Goal: Task Accomplishment & Management: Manage account settings

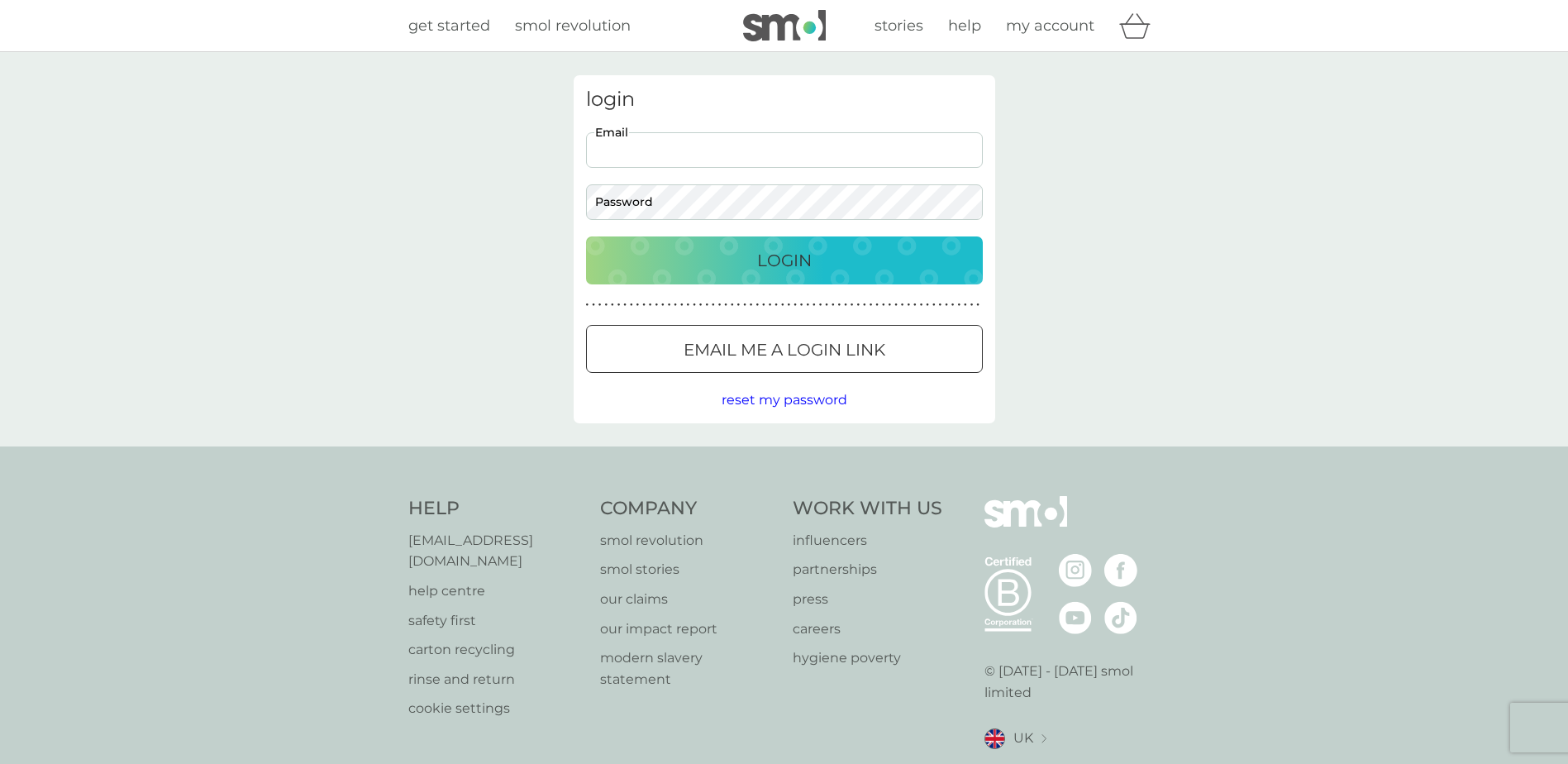
click at [737, 148] on input "Email" at bounding box center [784, 150] width 397 height 35
type input "[EMAIL_ADDRESS][DOMAIN_NAME]"
click at [586, 236] on button "Login" at bounding box center [784, 260] width 397 height 48
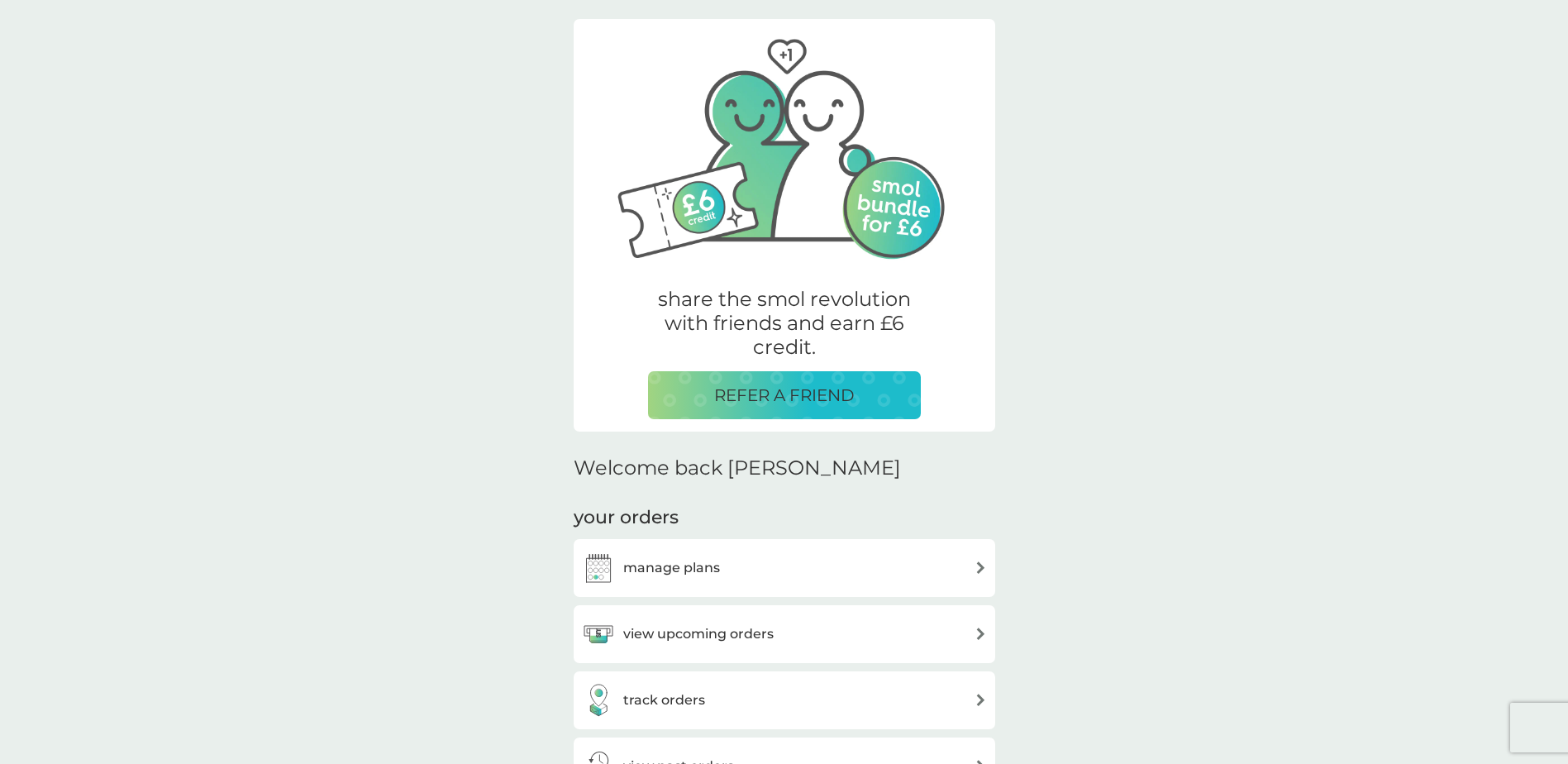
scroll to position [82, 0]
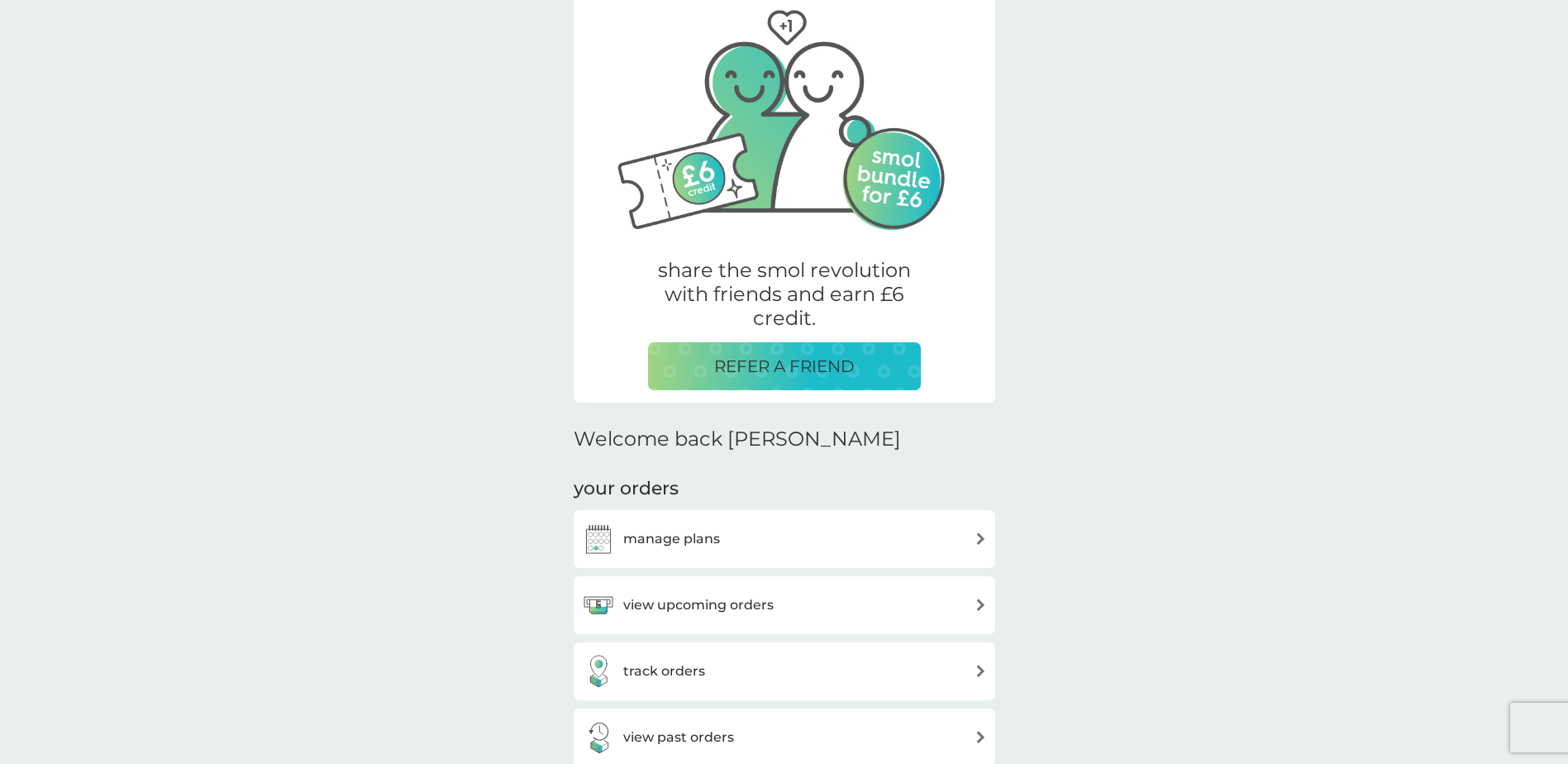
click at [725, 538] on div "manage plans" at bounding box center [784, 538] width 405 height 33
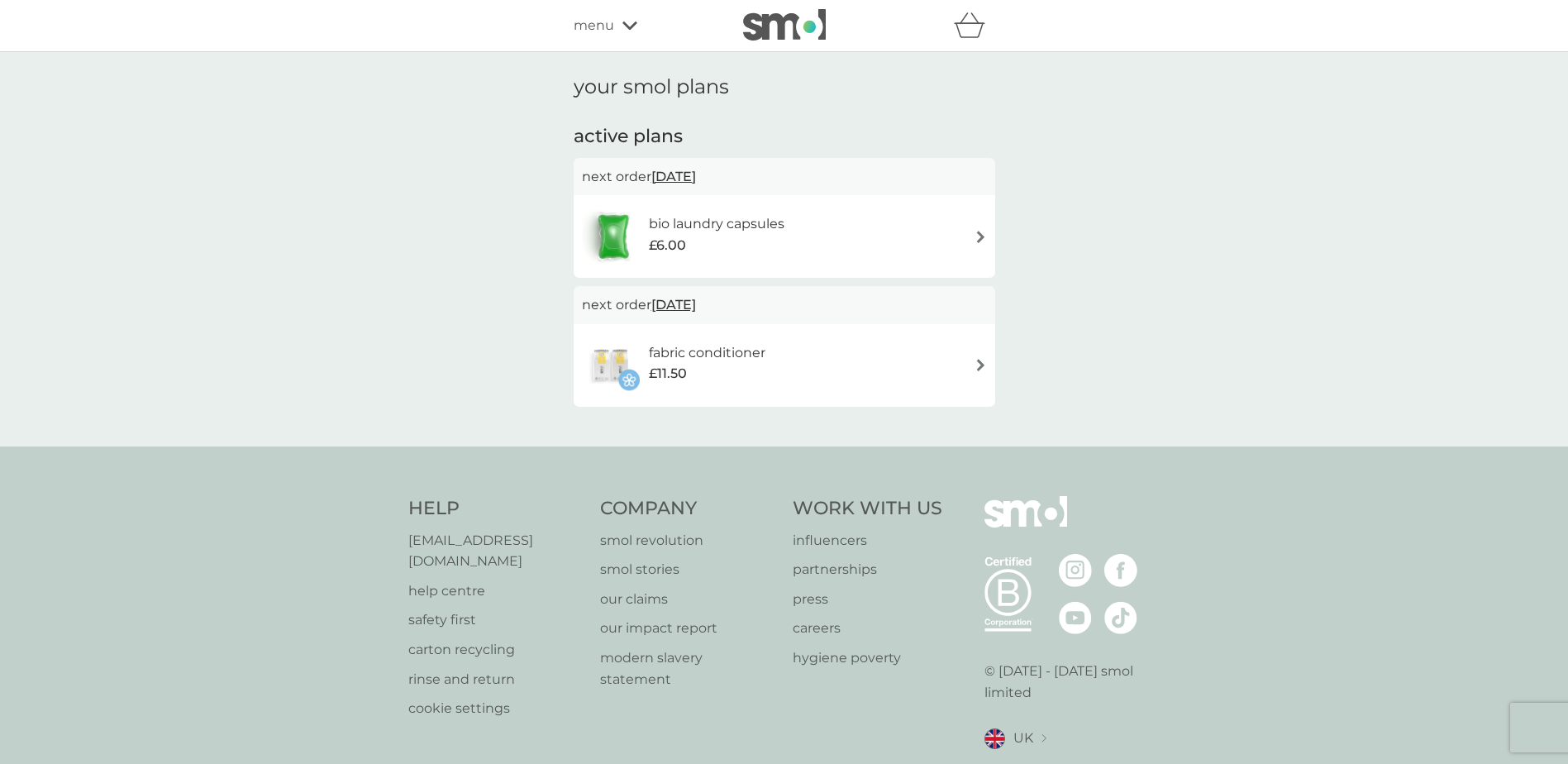
click at [605, 27] on span "menu" at bounding box center [593, 26] width 41 height 22
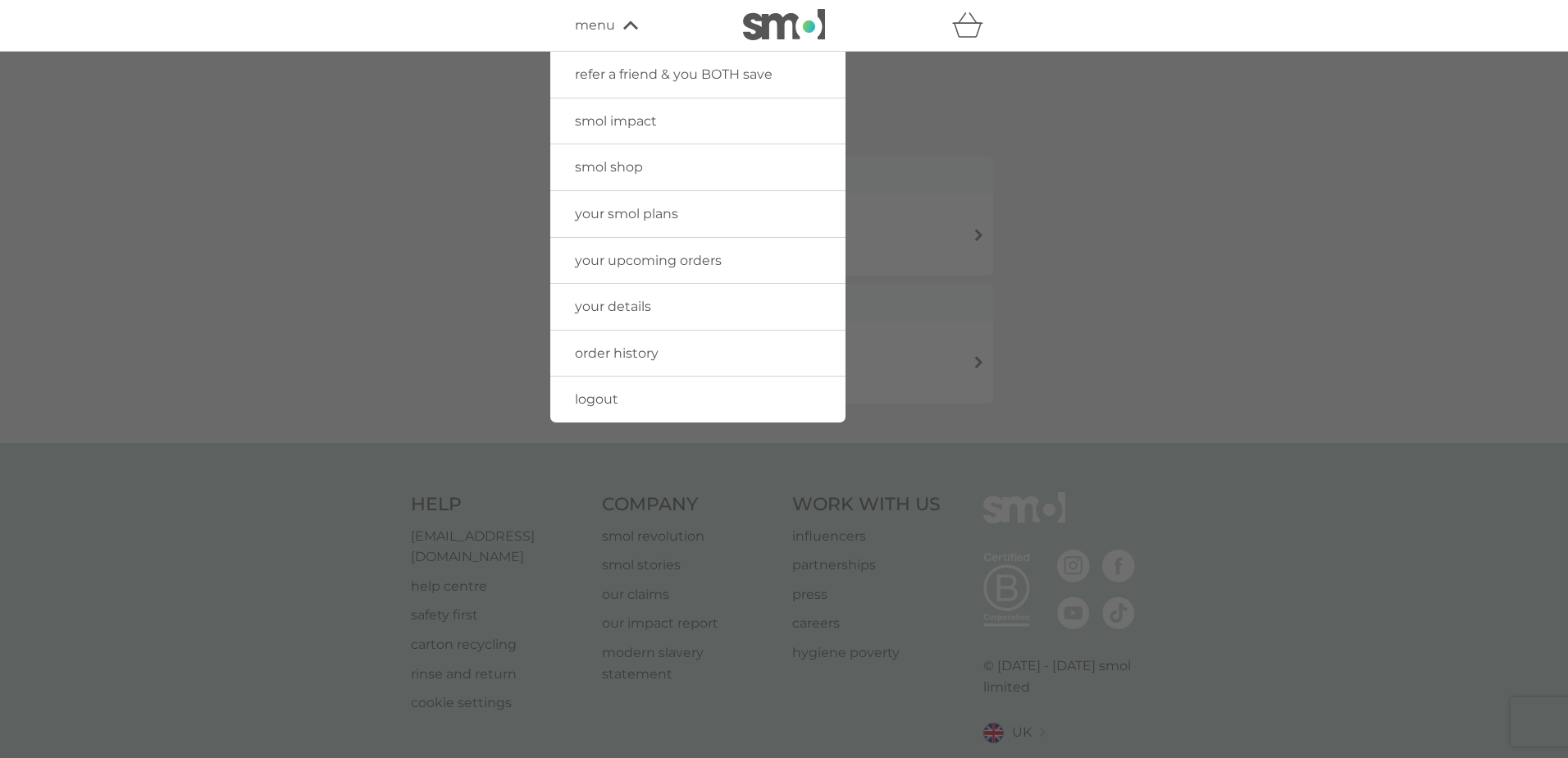
click at [1060, 99] on div at bounding box center [784, 431] width 1568 height 758
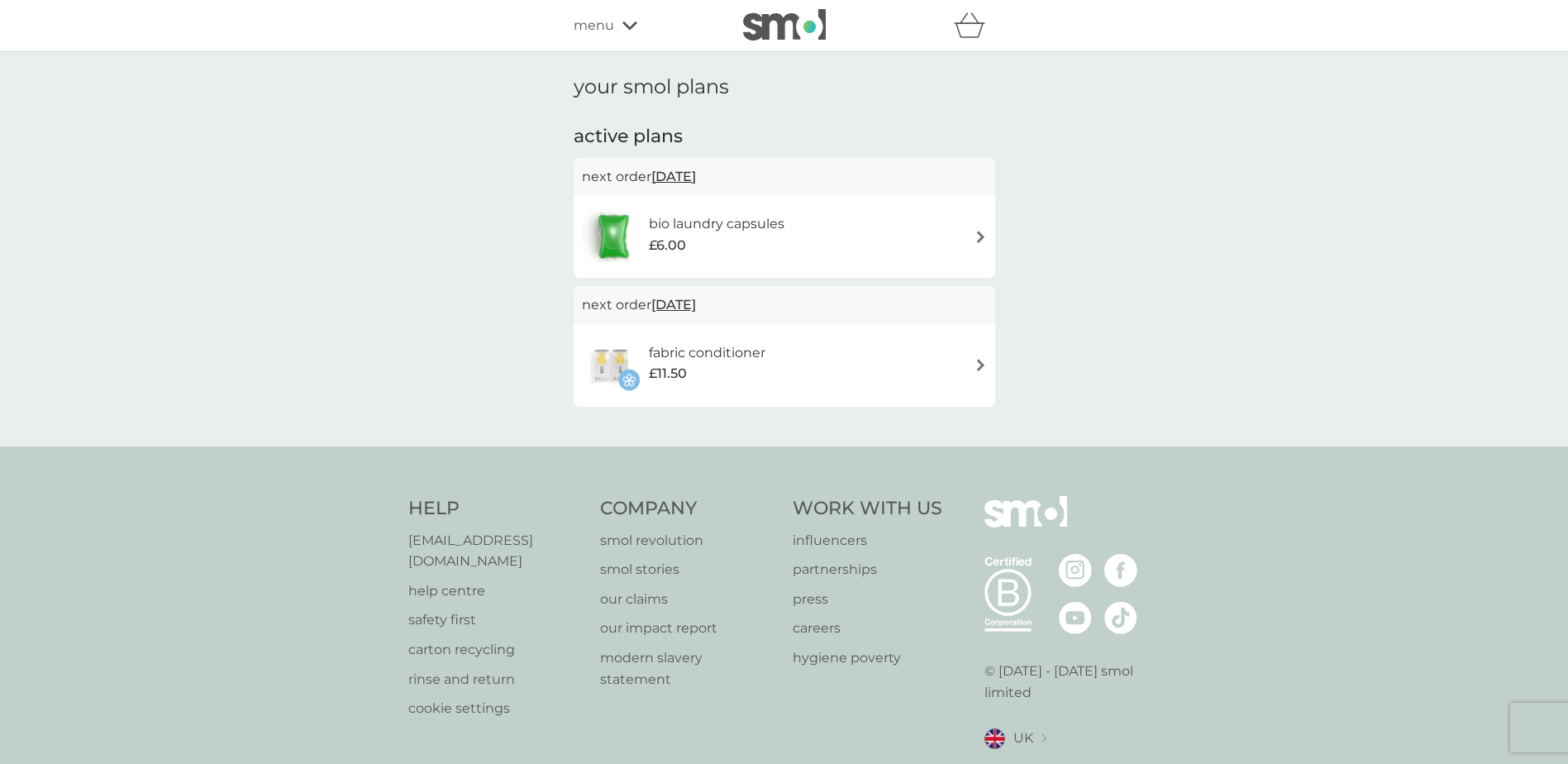
click at [623, 29] on icon at bounding box center [630, 26] width 15 height 9
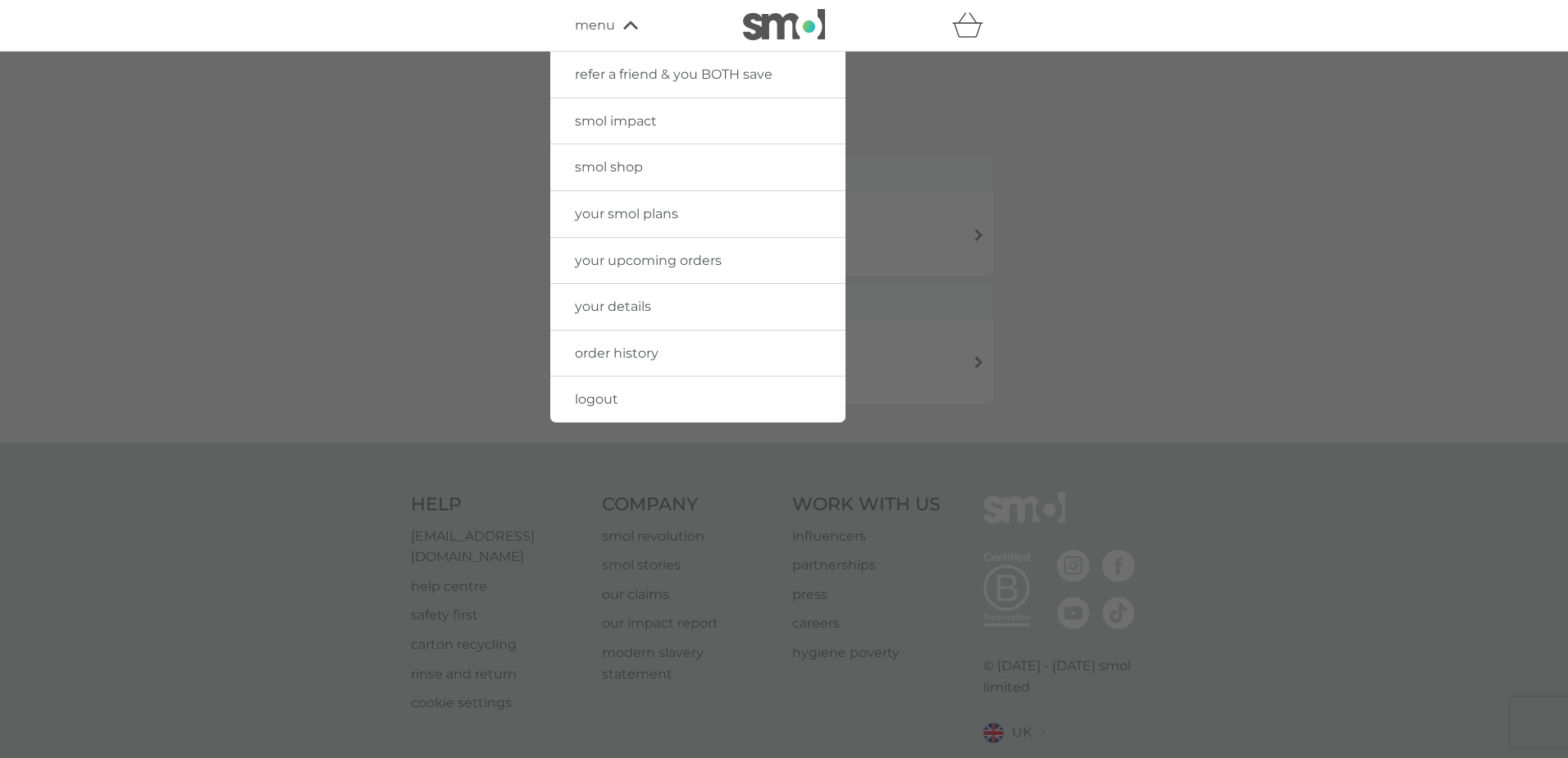
click at [594, 304] on span "your details" at bounding box center [612, 306] width 76 height 16
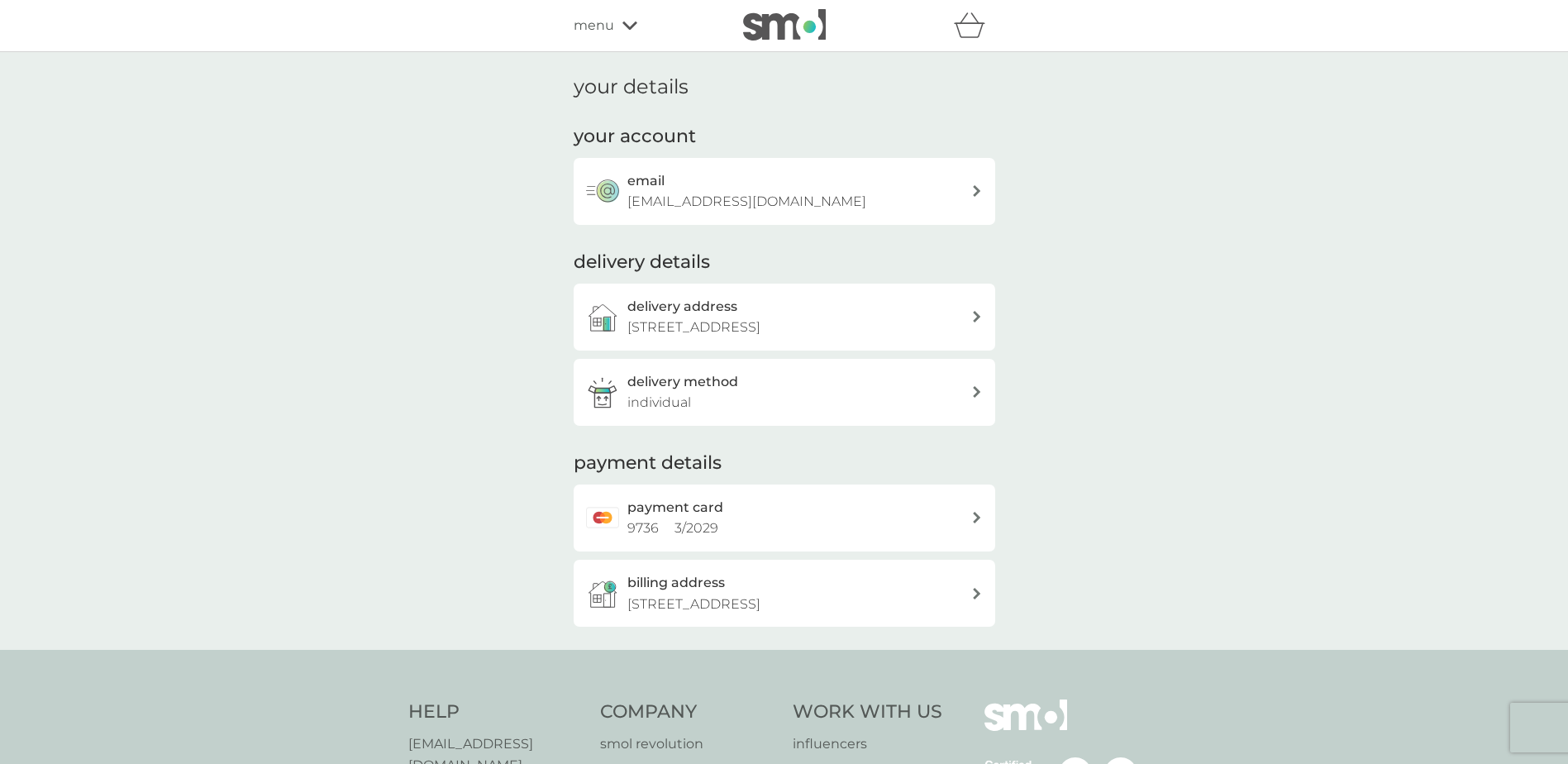
click at [971, 311] on div at bounding box center [976, 317] width 11 height 11
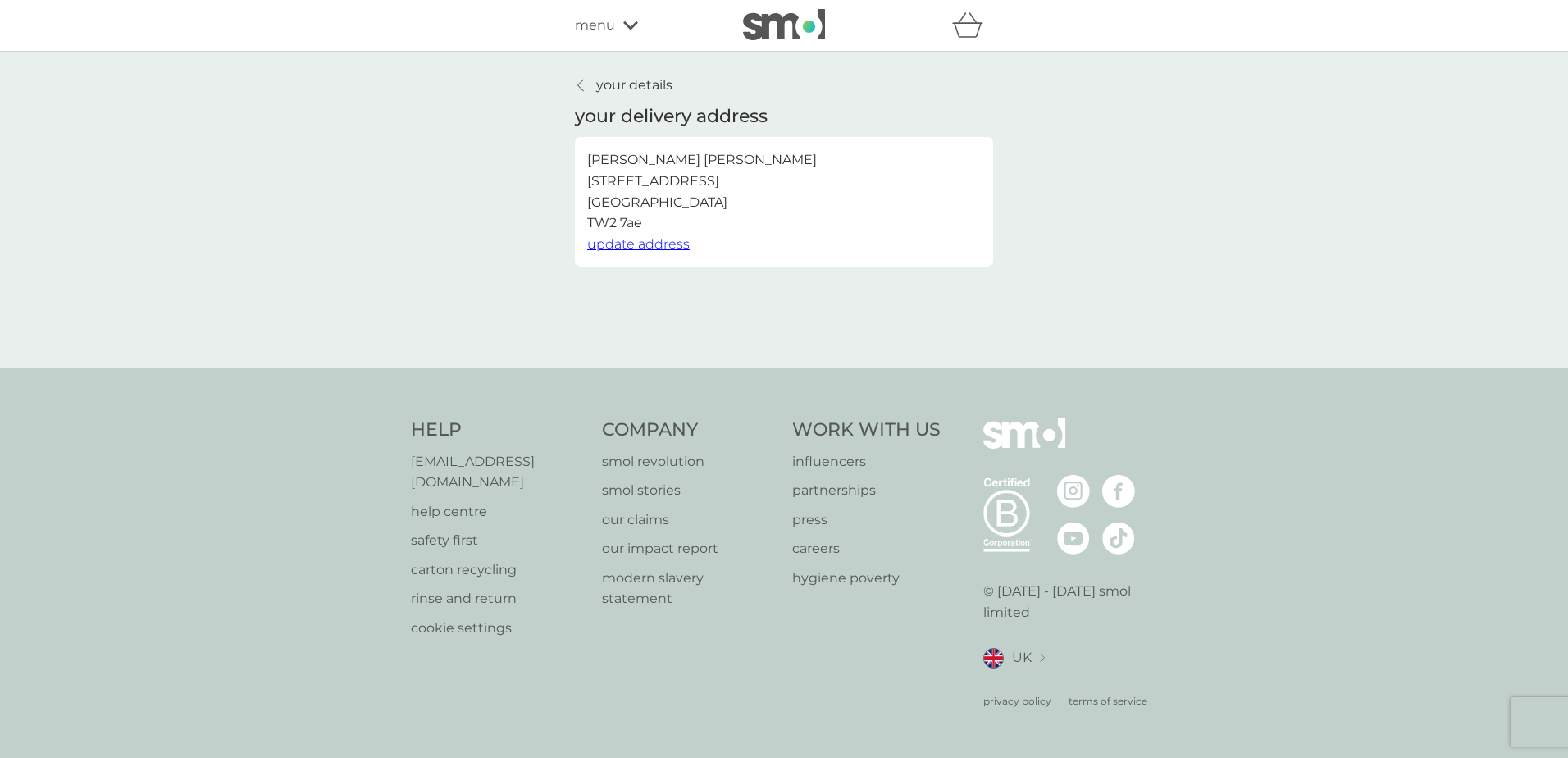
click at [629, 241] on span "update address" at bounding box center [638, 244] width 103 height 16
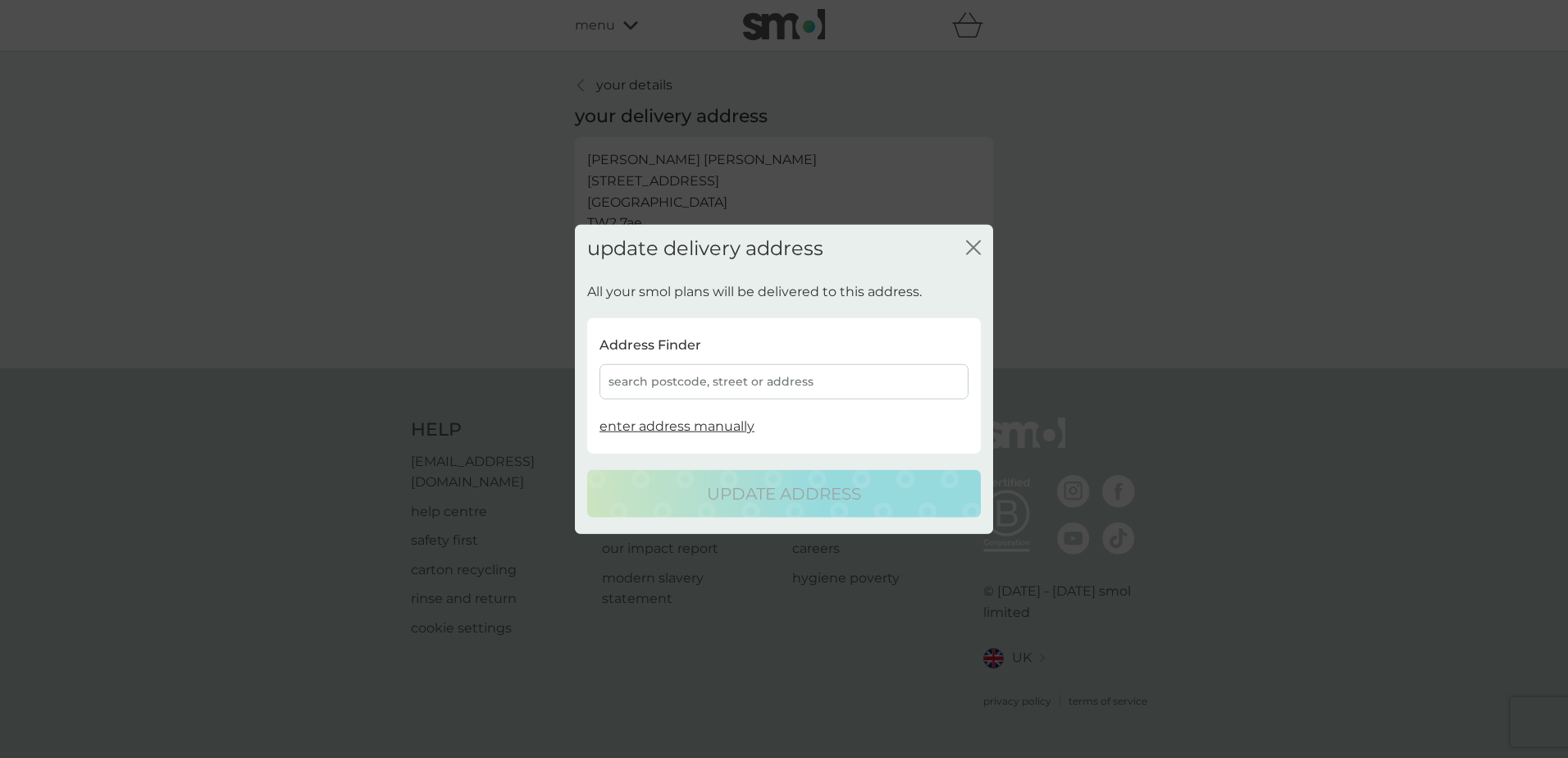
click at [719, 382] on div "search postcode, street or address" at bounding box center [784, 381] width 369 height 35
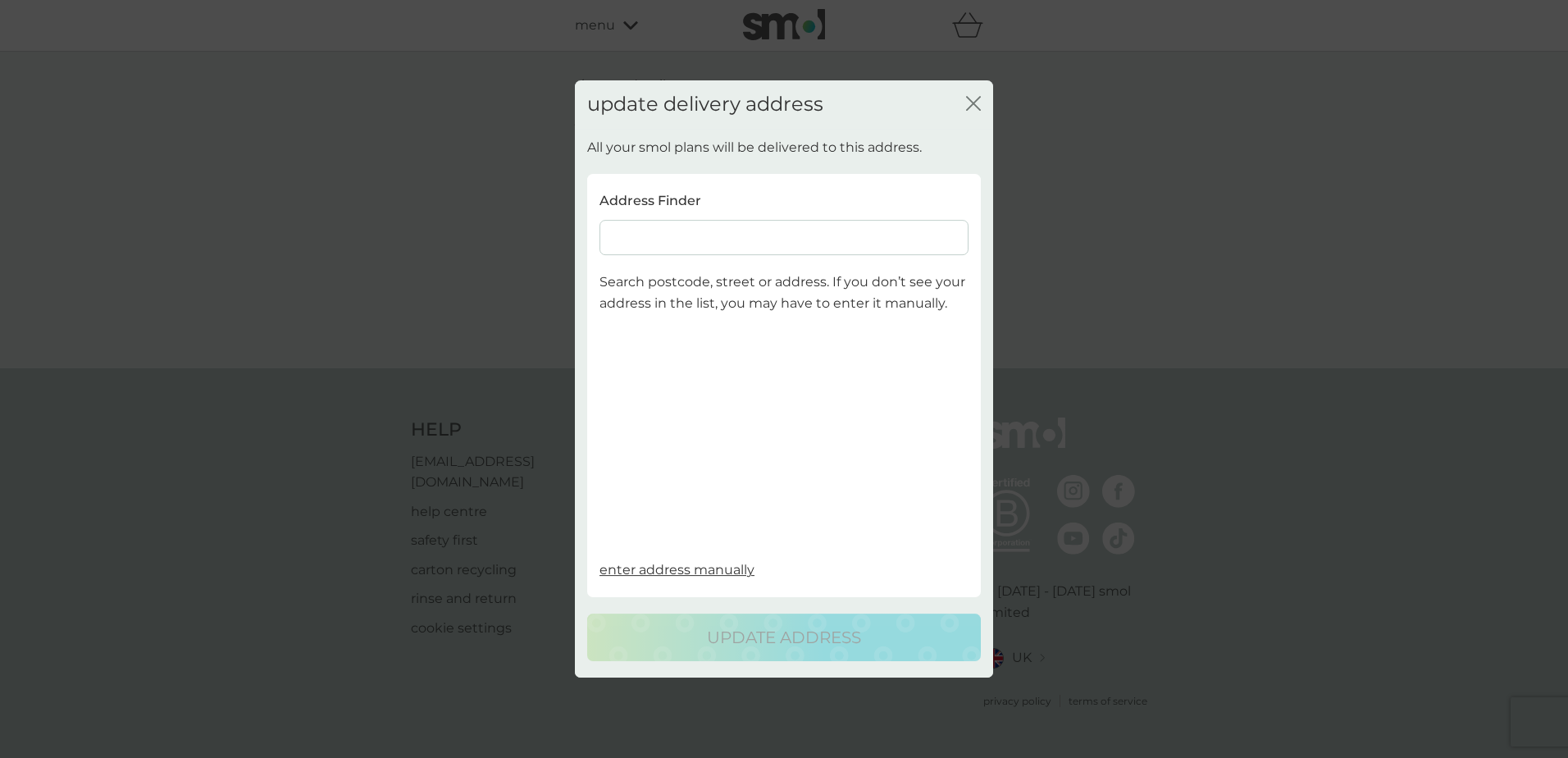
click at [686, 223] on input at bounding box center [784, 237] width 369 height 35
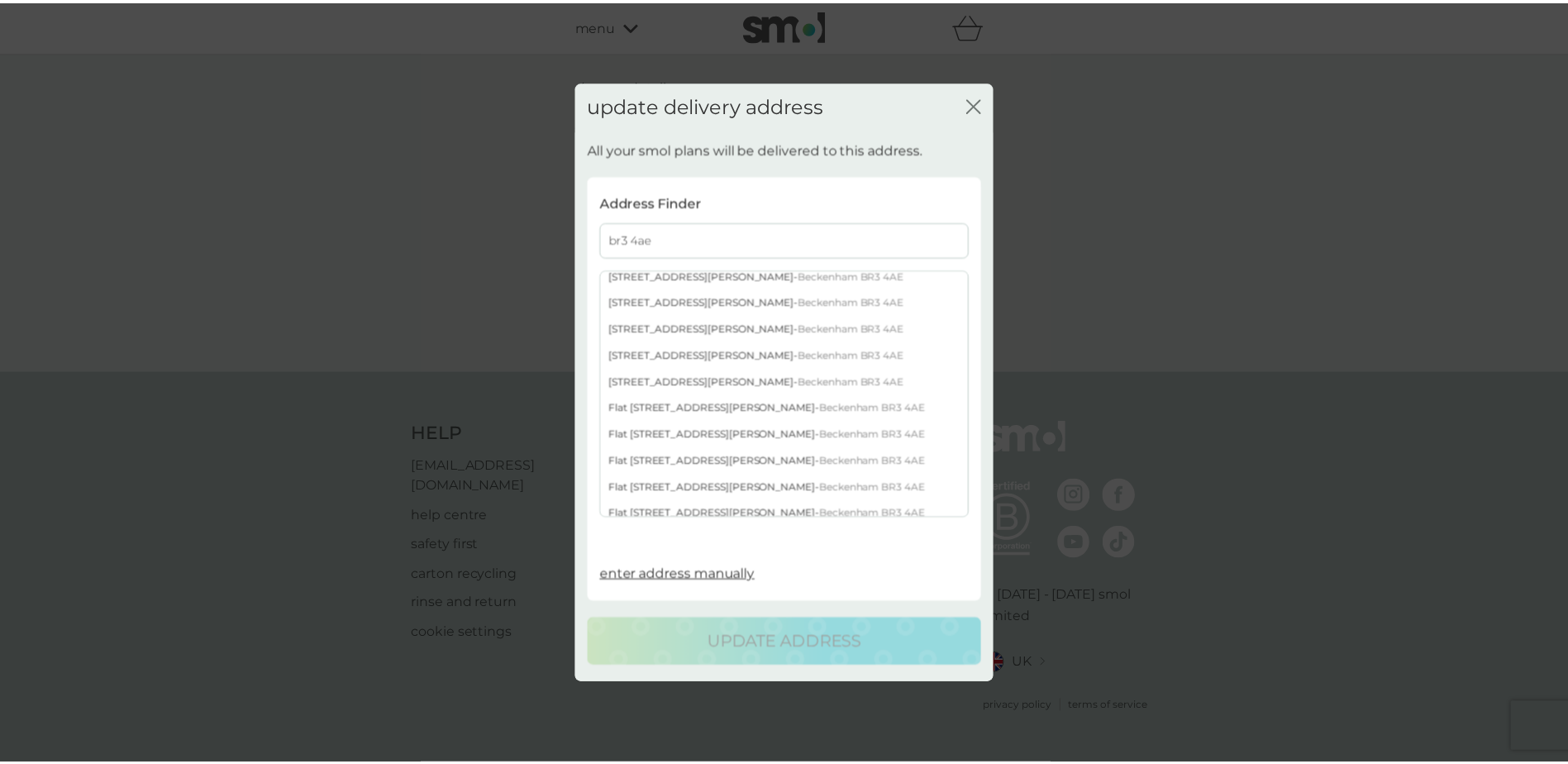
scroll to position [134, 0]
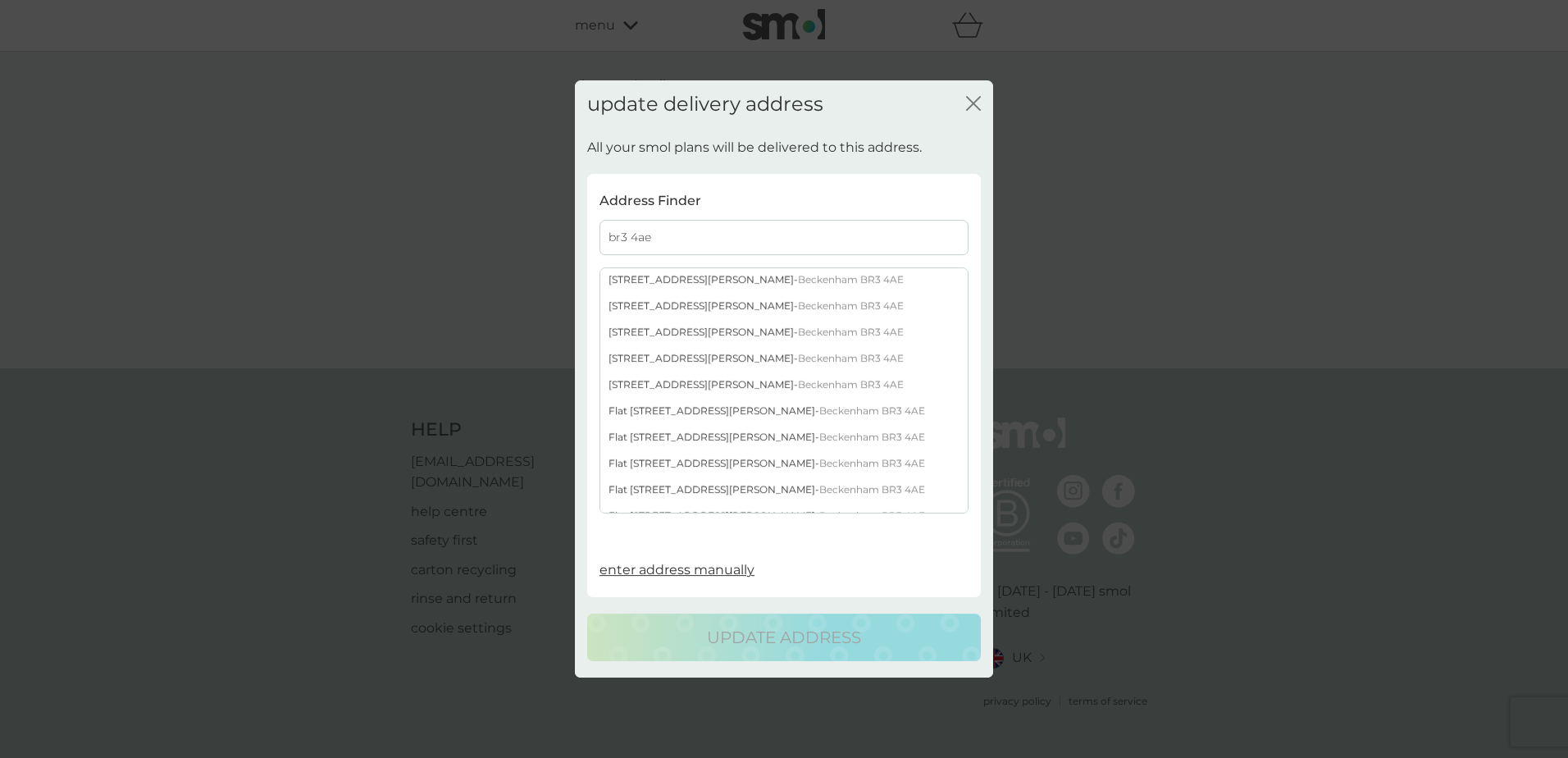
type input "br3 4ae"
click at [661, 361] on div "[STREET_ADDRESS][PERSON_NAME]" at bounding box center [784, 358] width 368 height 26
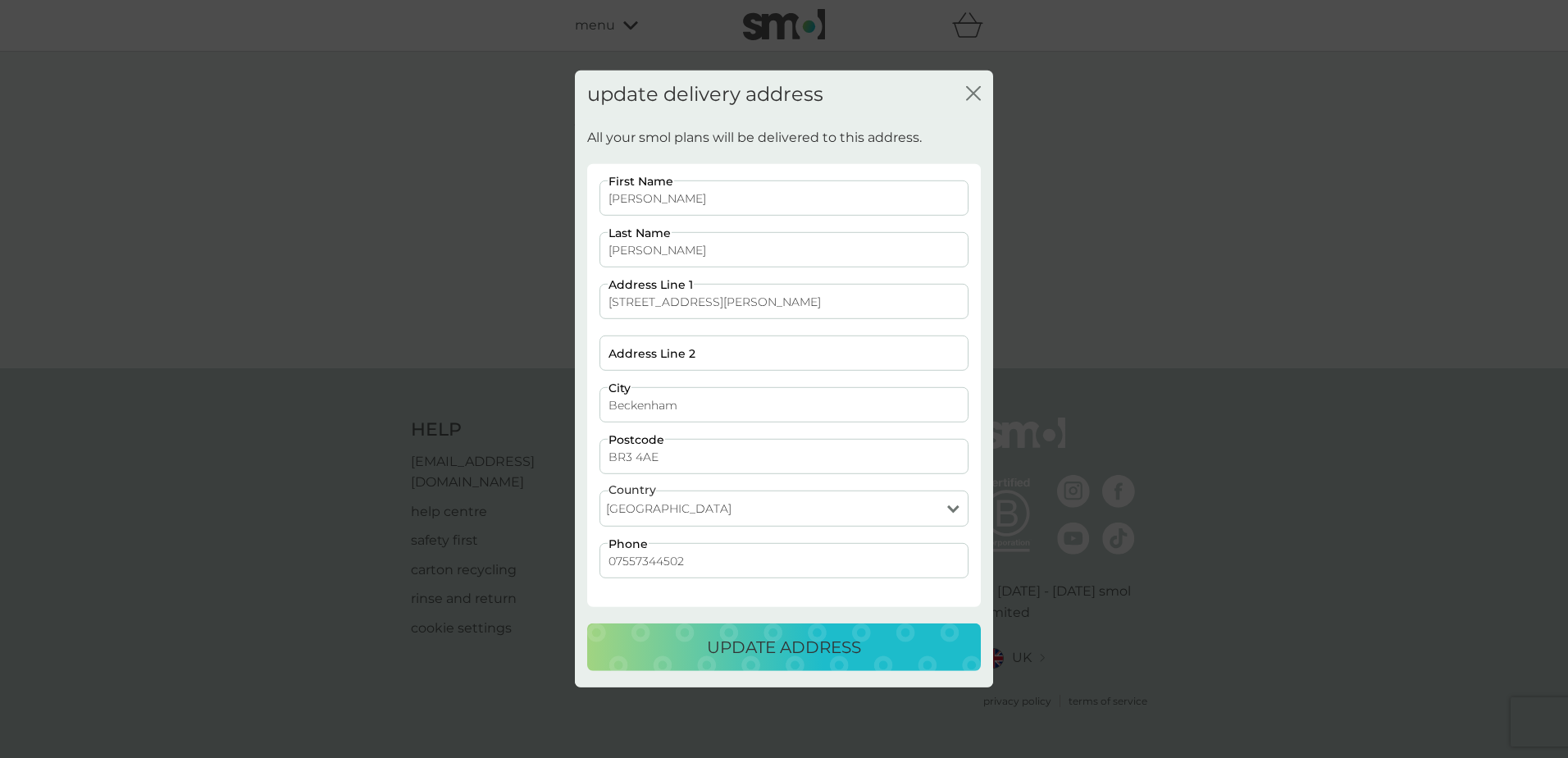
drag, startPoint x: 713, startPoint y: 305, endPoint x: 510, endPoint y: 301, distance: 203.0
click at [509, 301] on div "update delivery address close All your smol plans will be delivered to this add…" at bounding box center [784, 379] width 1568 height 758
type input "[STREET_ADDRESS][PERSON_NAME]"
click at [627, 299] on input "Address Line 1" at bounding box center [784, 301] width 369 height 35
type input "Flat 2"
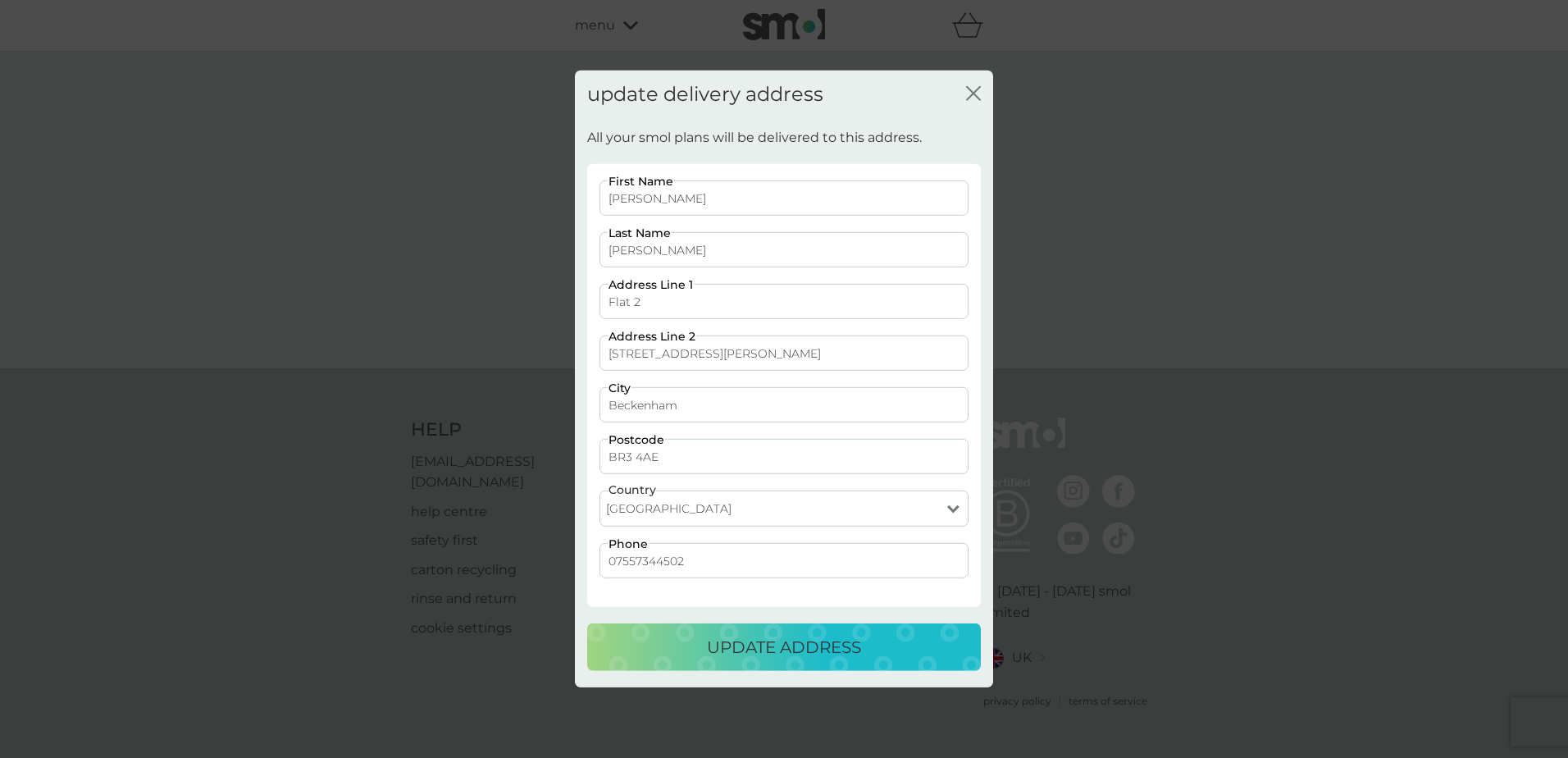
click at [759, 276] on div "[PERSON_NAME] First Name [PERSON_NAME] Last Name Flat 2 Address Line [GEOGRAPHI…" at bounding box center [784, 387] width 381 height 414
click at [755, 635] on p "update address" at bounding box center [784, 647] width 154 height 26
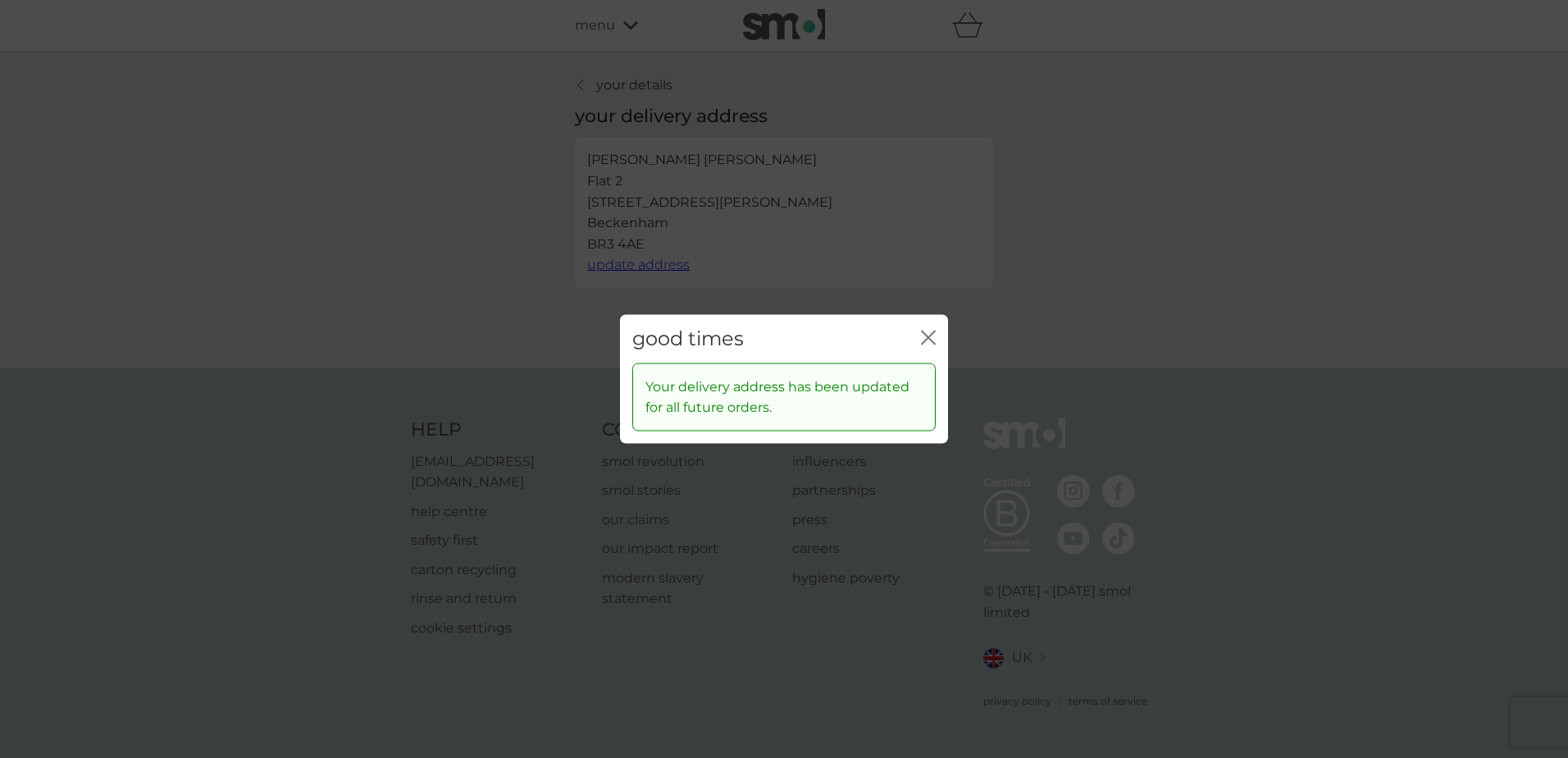
click at [929, 332] on icon "close" at bounding box center [928, 338] width 15 height 15
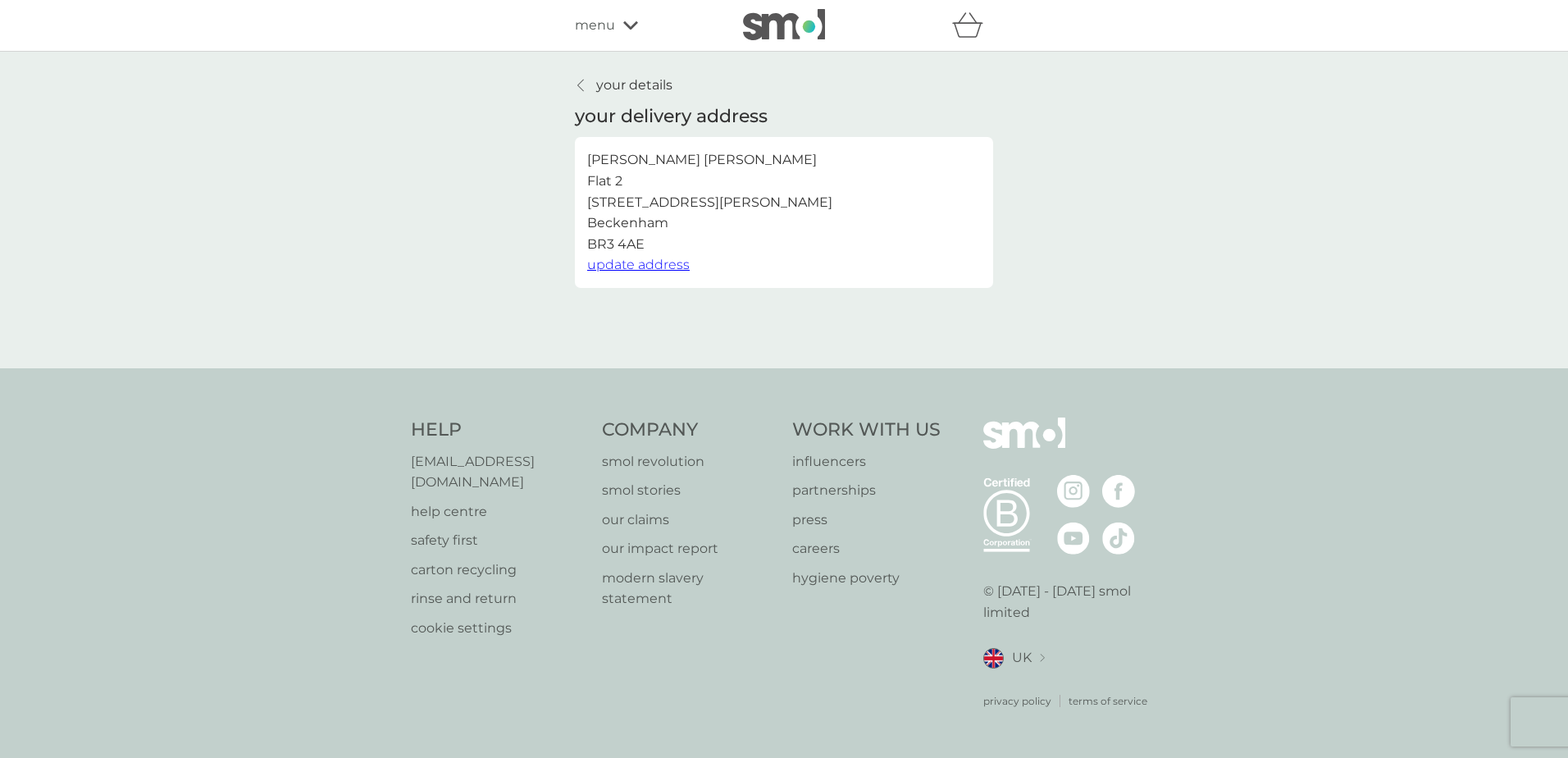
click at [613, 87] on p "your details" at bounding box center [634, 85] width 76 height 22
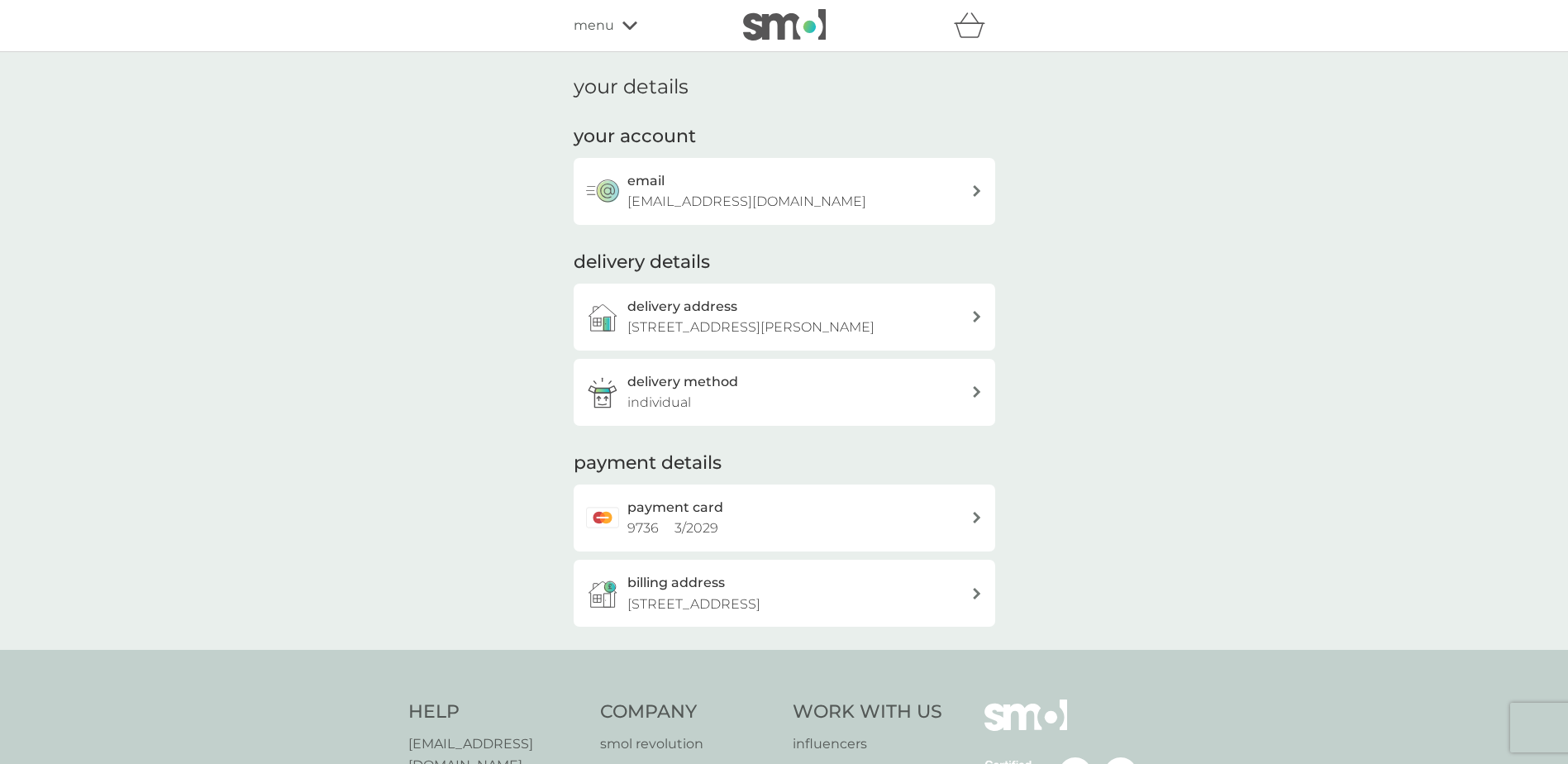
click at [702, 616] on div "billing address [STREET_ADDRESS]" at bounding box center [784, 592] width 422 height 67
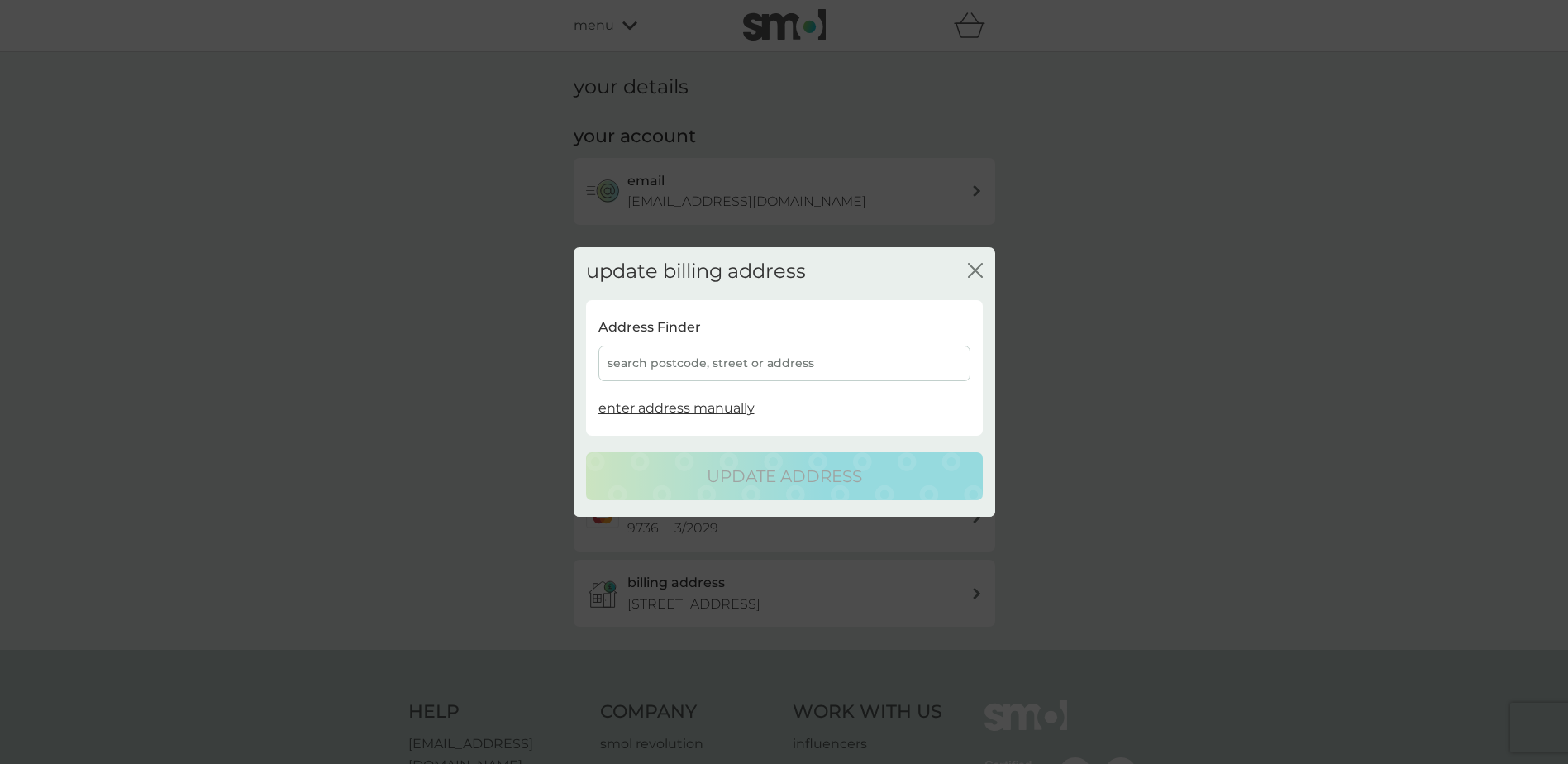
click at [732, 363] on div "search postcode, street or address" at bounding box center [784, 362] width 372 height 35
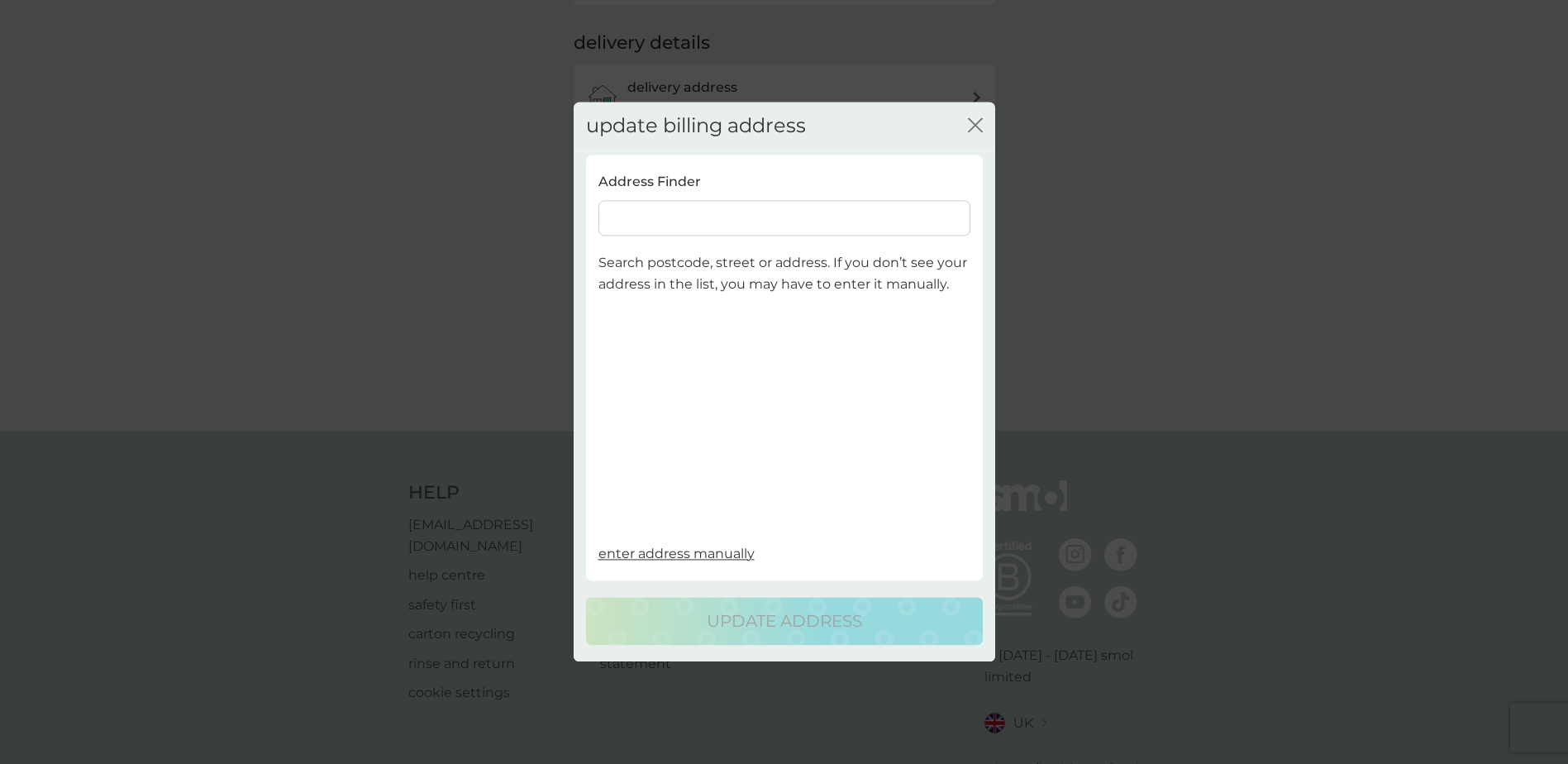
scroll to position [258, 0]
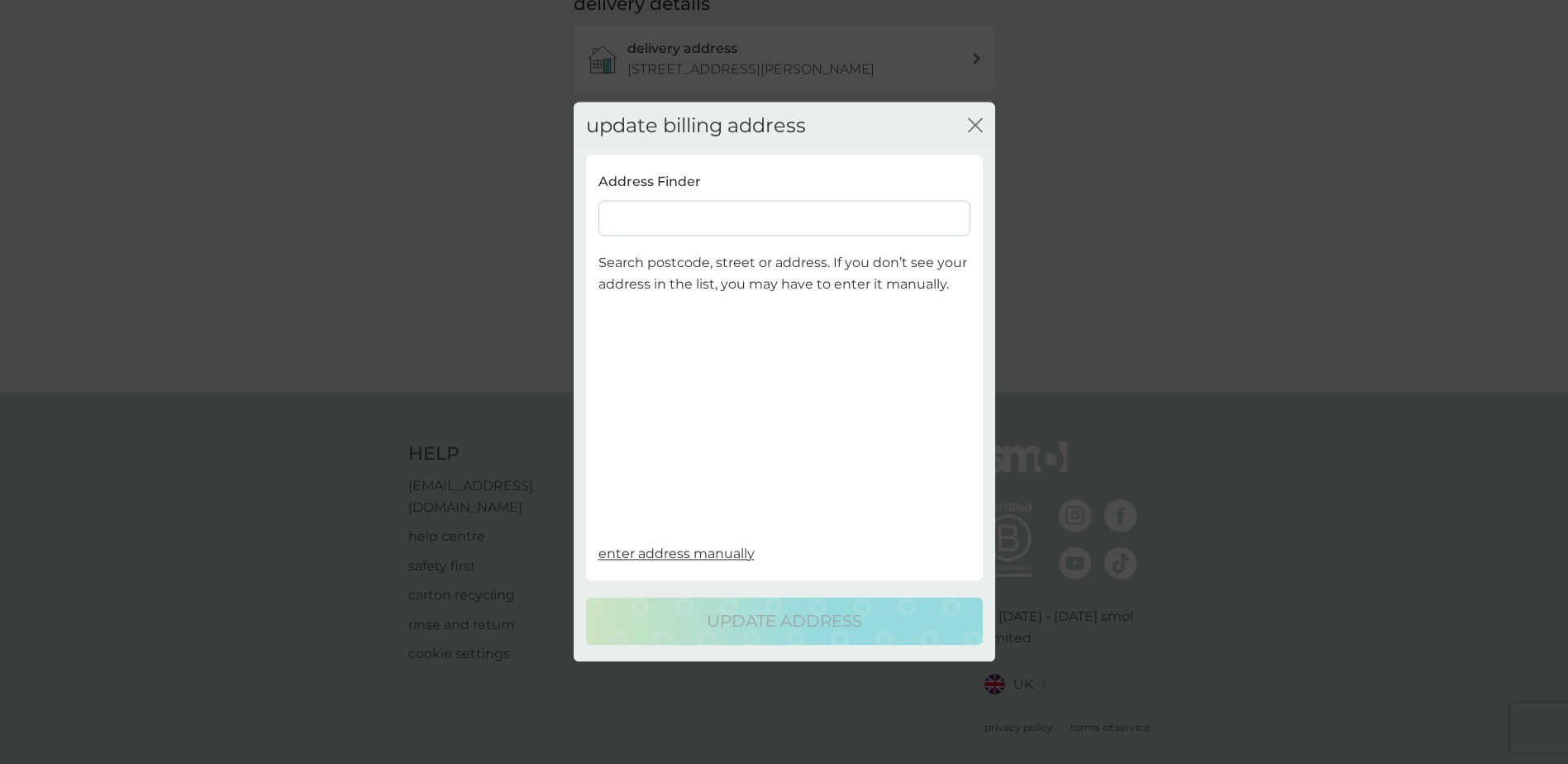
click at [677, 216] on input at bounding box center [784, 218] width 372 height 35
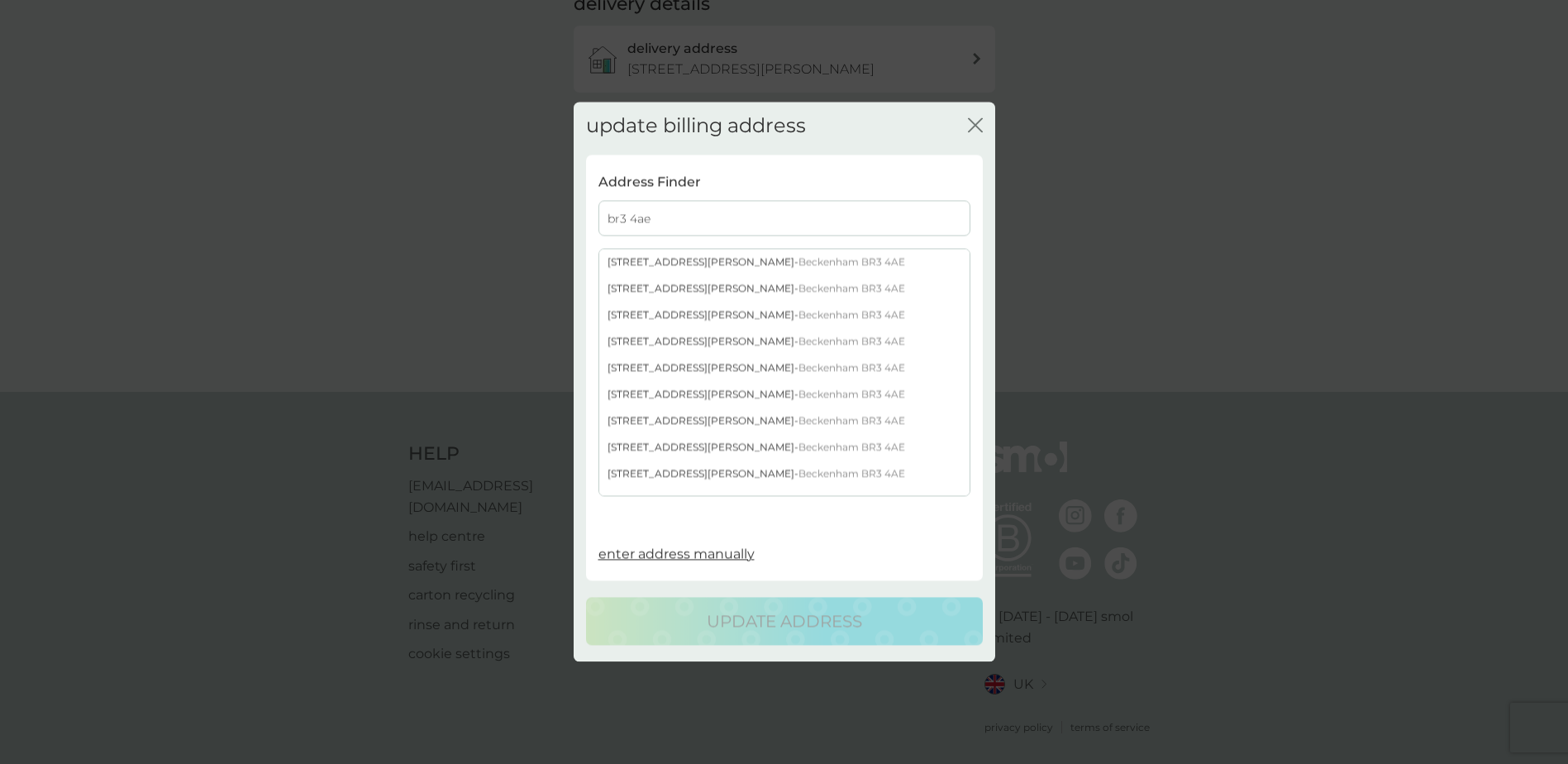
type input "br3 4ae"
click at [798, 471] on span "Beckenham BR3 4AE" at bounding box center [851, 473] width 106 height 12
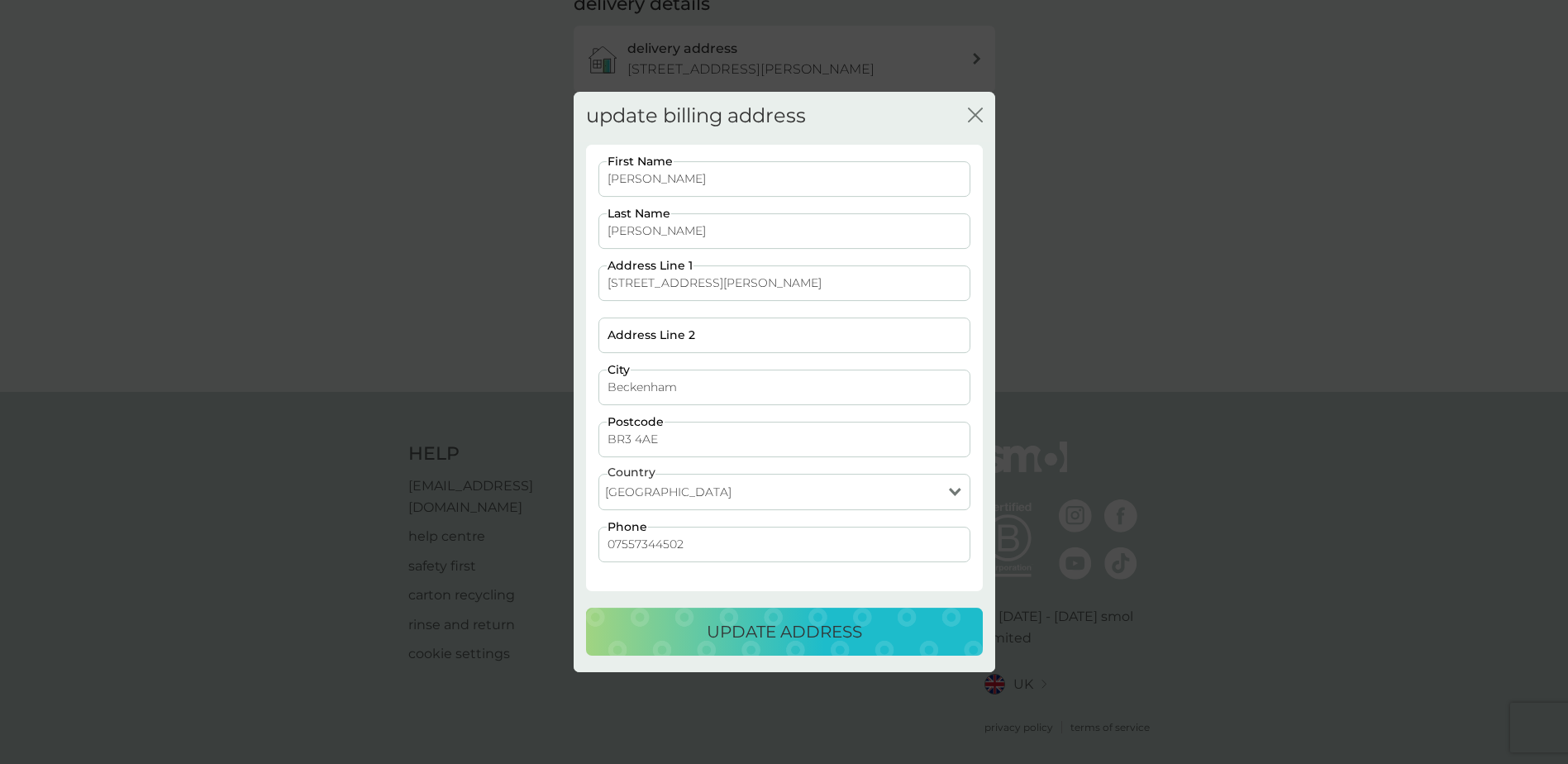
drag, startPoint x: 713, startPoint y: 281, endPoint x: 567, endPoint y: 327, distance: 153.1
click at [567, 327] on div "update billing address close [PERSON_NAME] First Name [PERSON_NAME] Last Name […" at bounding box center [784, 382] width 1568 height 764
type input "[STREET_ADDRESS][PERSON_NAME]"
click at [650, 287] on input "Address Line 1" at bounding box center [784, 282] width 372 height 35
type input "Flat 2"
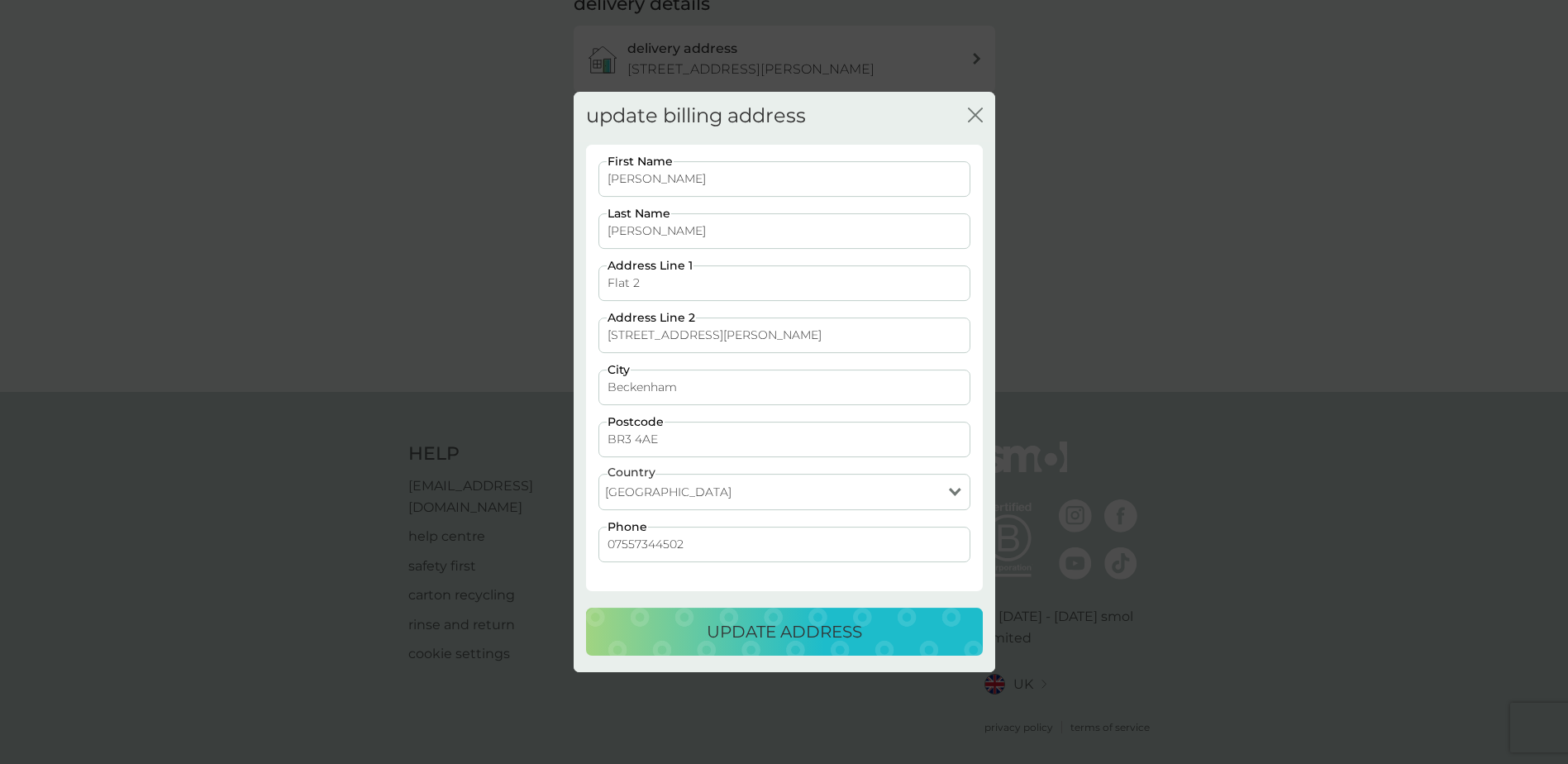
click at [674, 622] on div "update address" at bounding box center [785, 631] width 364 height 27
